Goal: Navigation & Orientation: Find specific page/section

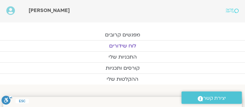
click at [126, 44] on link "לוח שידורים" at bounding box center [122, 46] width 245 height 11
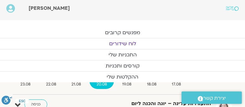
scroll to position [145, 0]
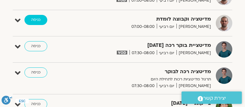
click at [36, 18] on link "כניסה" at bounding box center [35, 20] width 23 height 10
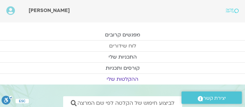
click at [135, 44] on link "לוח שידורים" at bounding box center [122, 46] width 245 height 11
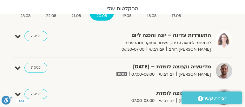
scroll to position [90, 0]
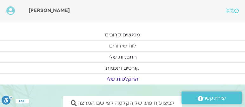
click at [128, 43] on link "לוח שידורים" at bounding box center [122, 46] width 245 height 11
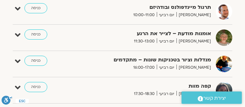
scroll to position [435, 0]
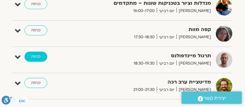
click at [36, 53] on link "כניסה" at bounding box center [35, 57] width 23 height 10
